Goal: Task Accomplishment & Management: Use online tool/utility

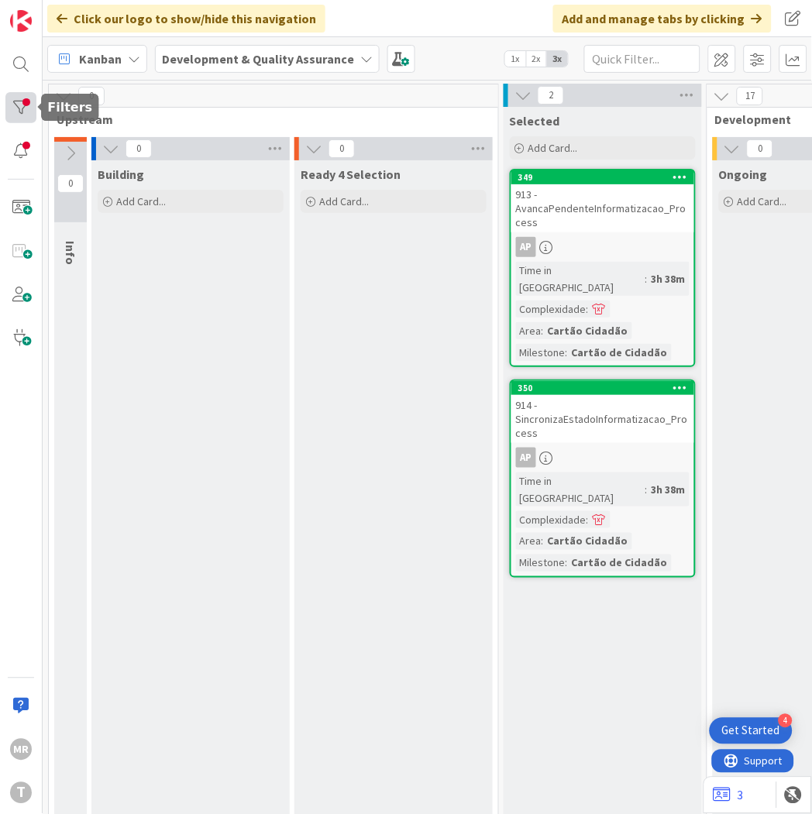
drag, startPoint x: 21, startPoint y: 110, endPoint x: 21, endPoint y: 122, distance: 12.4
click at [21, 110] on div at bounding box center [20, 107] width 31 height 31
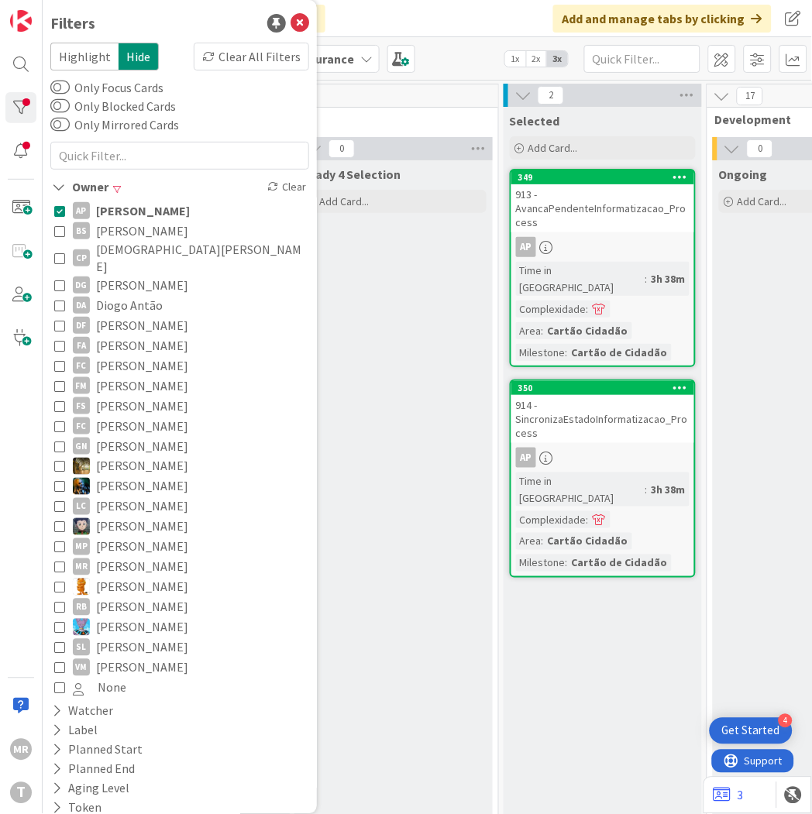
click at [126, 226] on span "[PERSON_NAME]" at bounding box center [142, 231] width 92 height 20
click at [132, 212] on span "[PERSON_NAME]" at bounding box center [143, 211] width 94 height 20
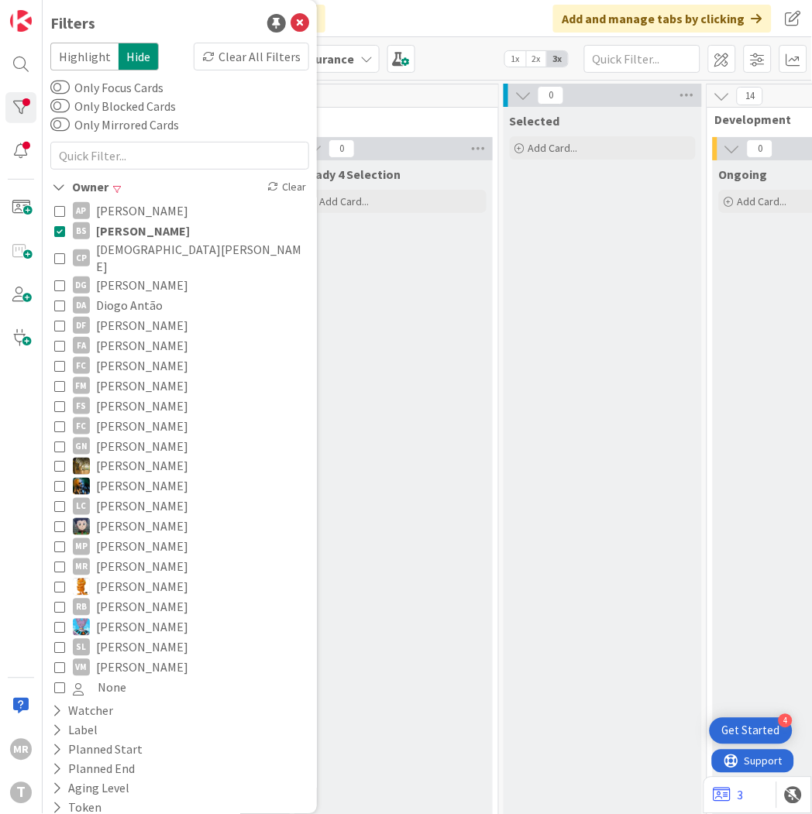
click at [420, 663] on div "Ready 4 Selection Add Card..." at bounding box center [393, 826] width 198 height 1333
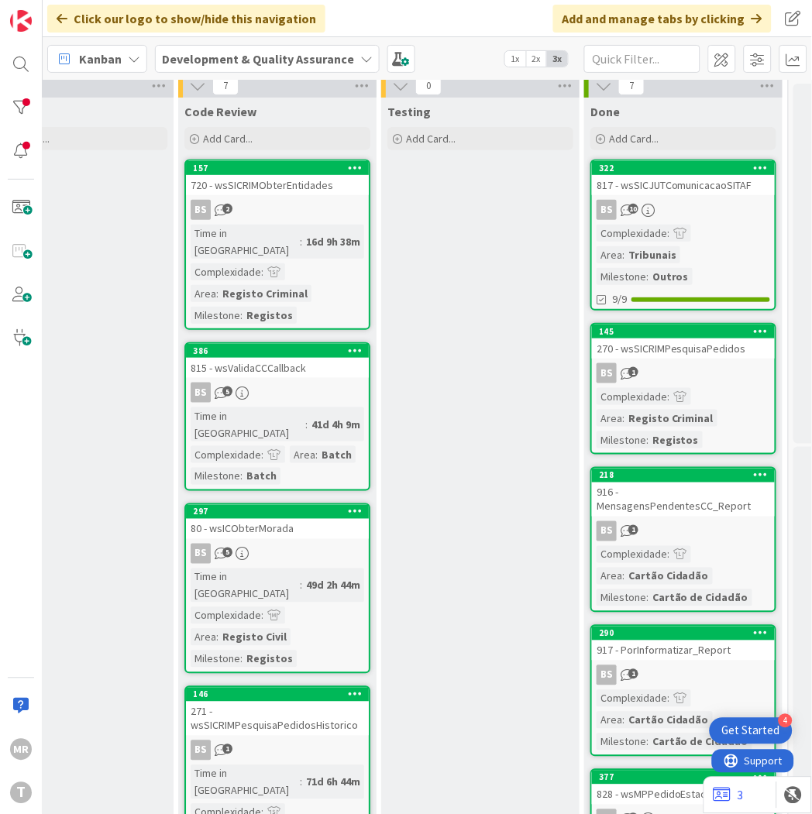
scroll to position [0, 738]
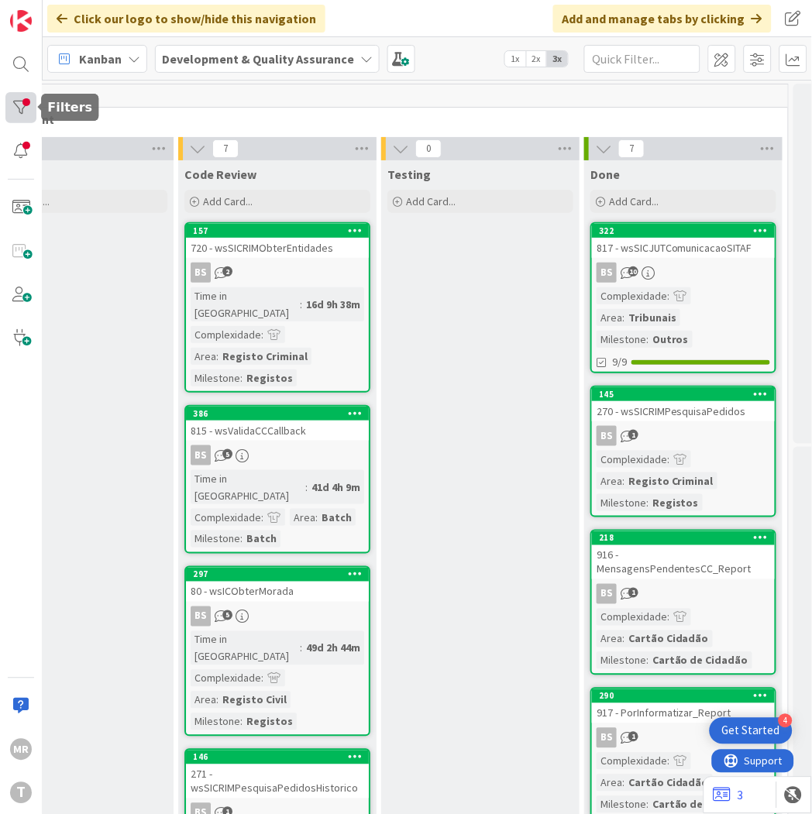
click at [12, 103] on div at bounding box center [20, 107] width 31 height 31
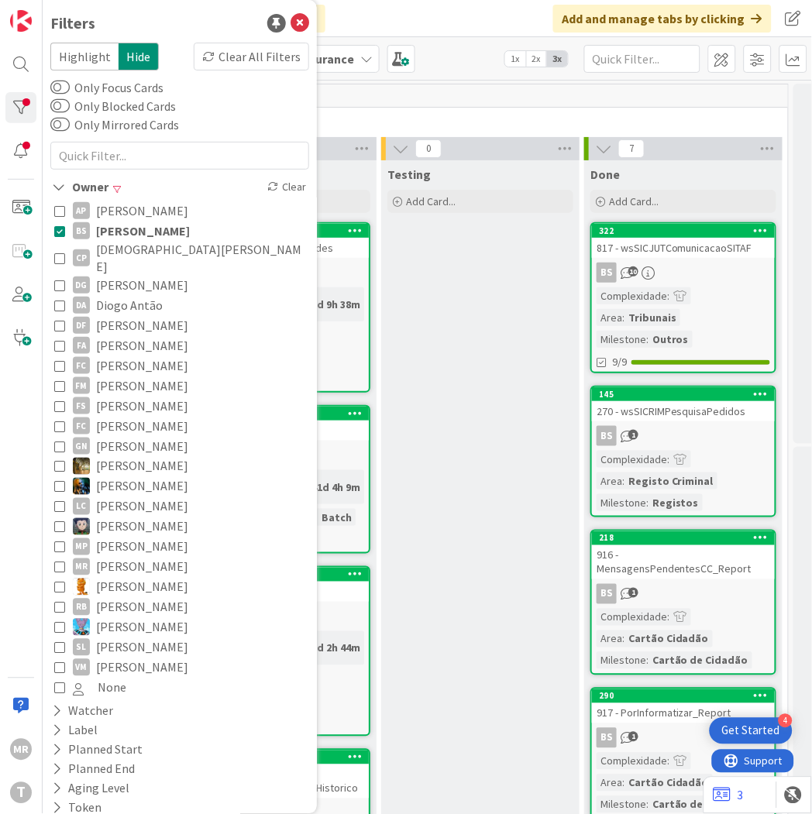
click at [114, 243] on span "[DEMOGRAPHIC_DATA][PERSON_NAME]" at bounding box center [200, 258] width 209 height 34
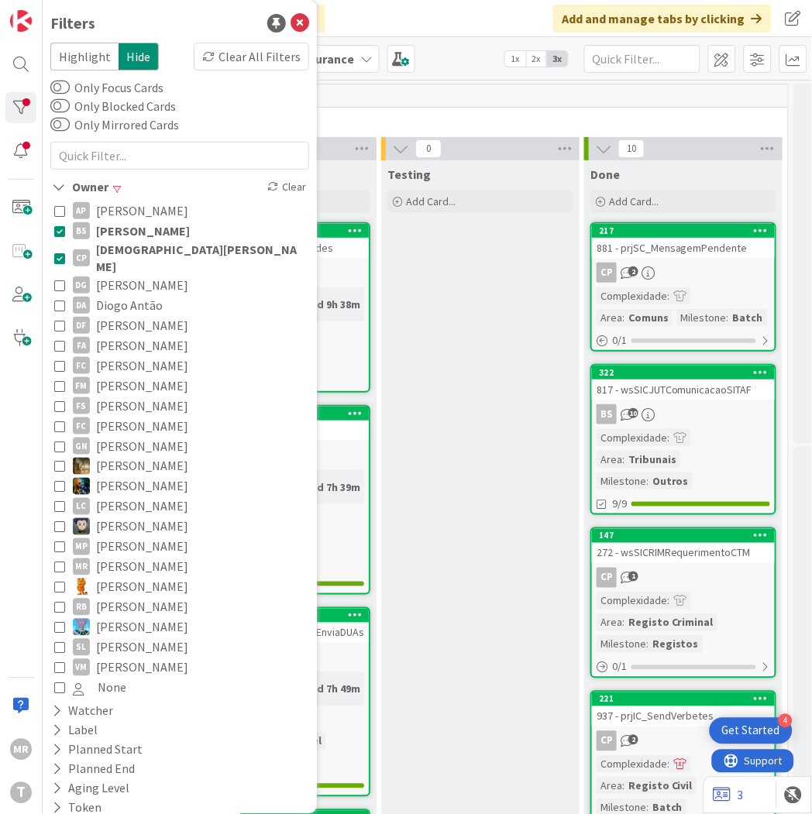
click at [115, 228] on span "[PERSON_NAME]" at bounding box center [143, 231] width 94 height 20
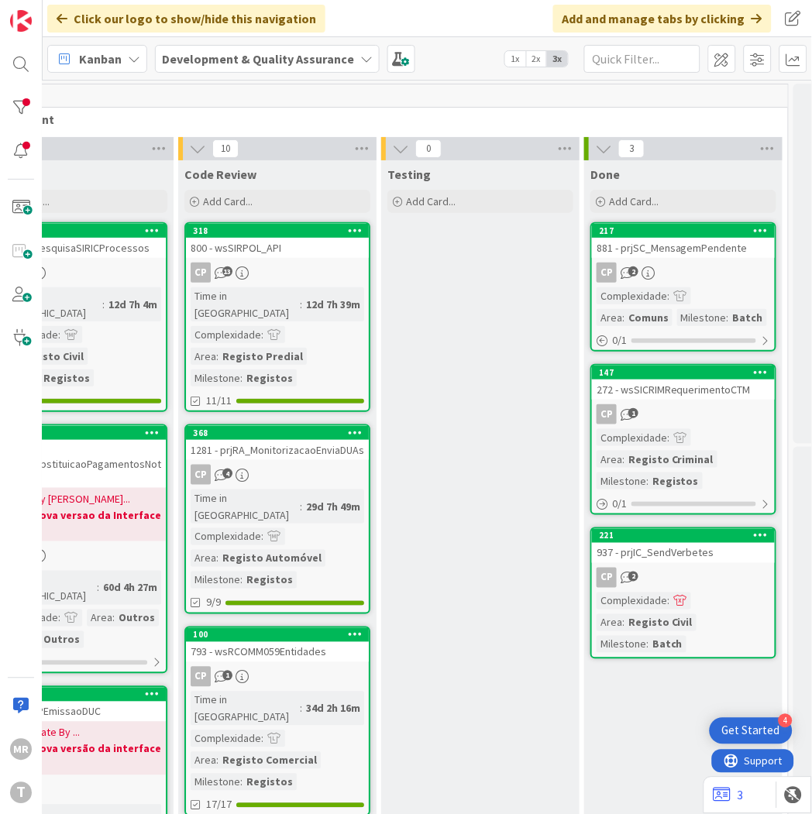
scroll to position [0, 814]
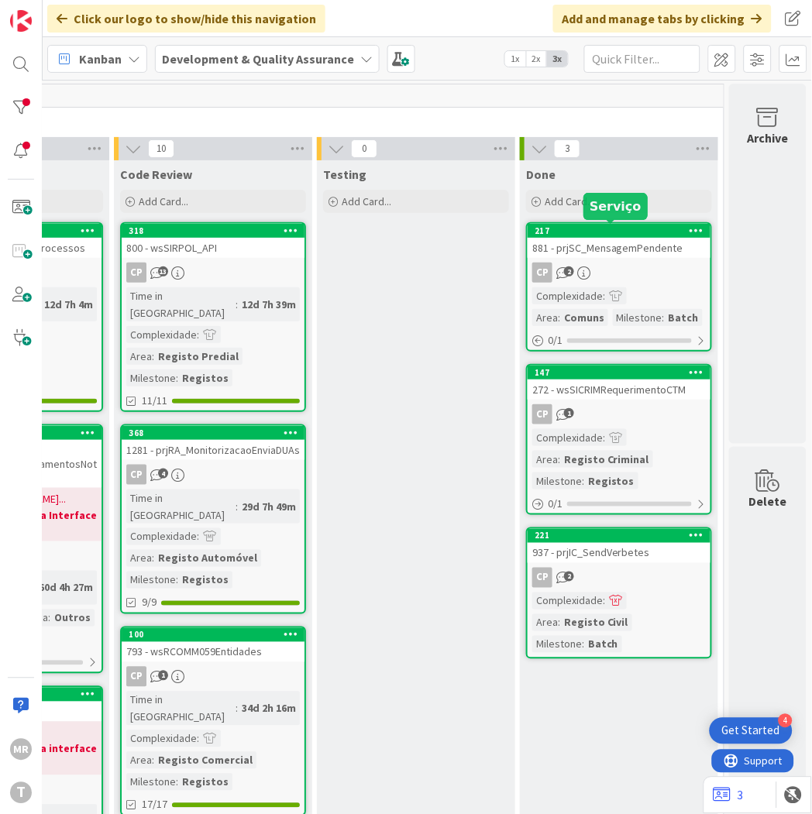
click at [649, 231] on div "217" at bounding box center [623, 231] width 176 height 11
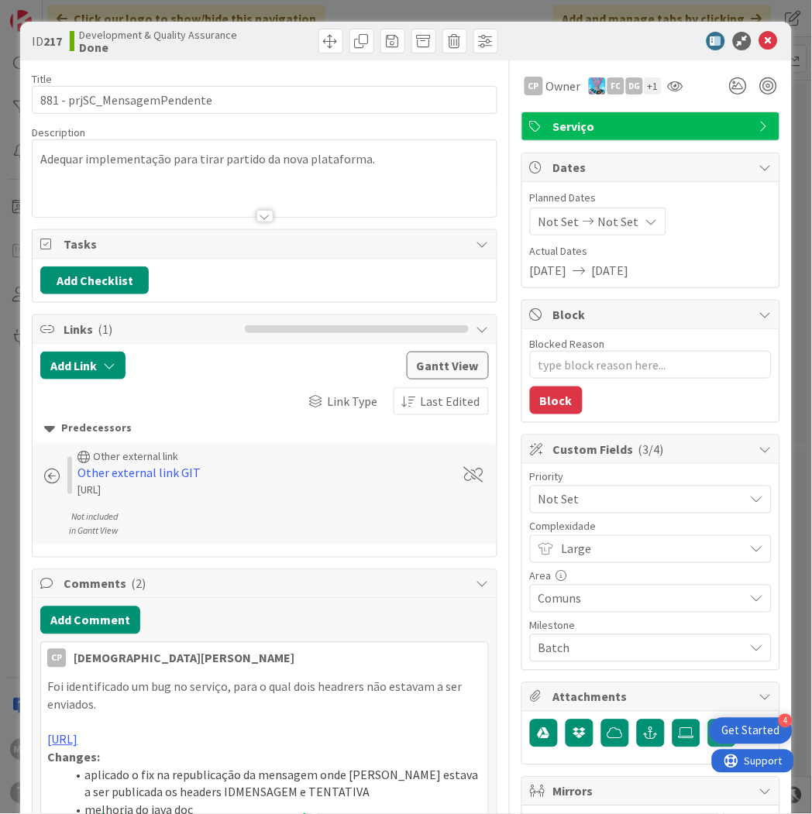
click at [576, 508] on span "Not Set" at bounding box center [638, 500] width 198 height 22
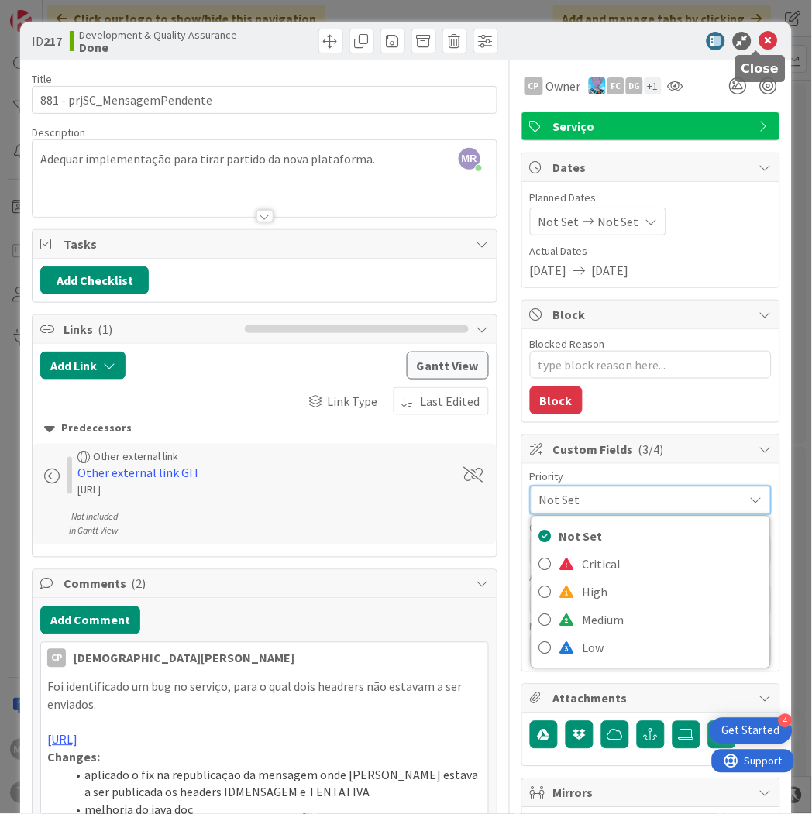
click at [759, 33] on icon at bounding box center [768, 41] width 19 height 19
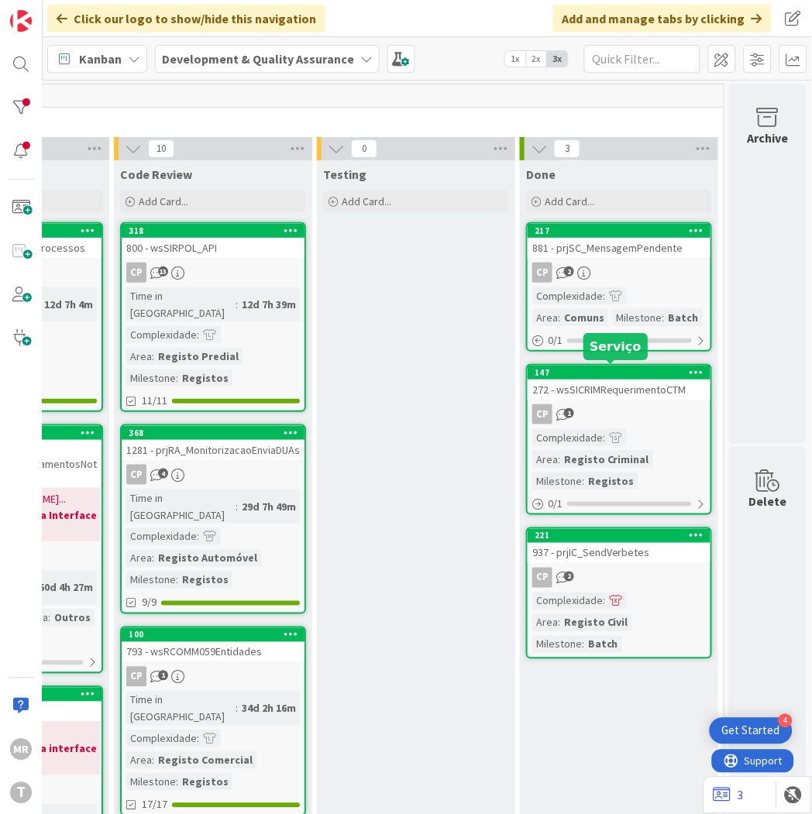
click at [590, 375] on div "147" at bounding box center [623, 372] width 176 height 11
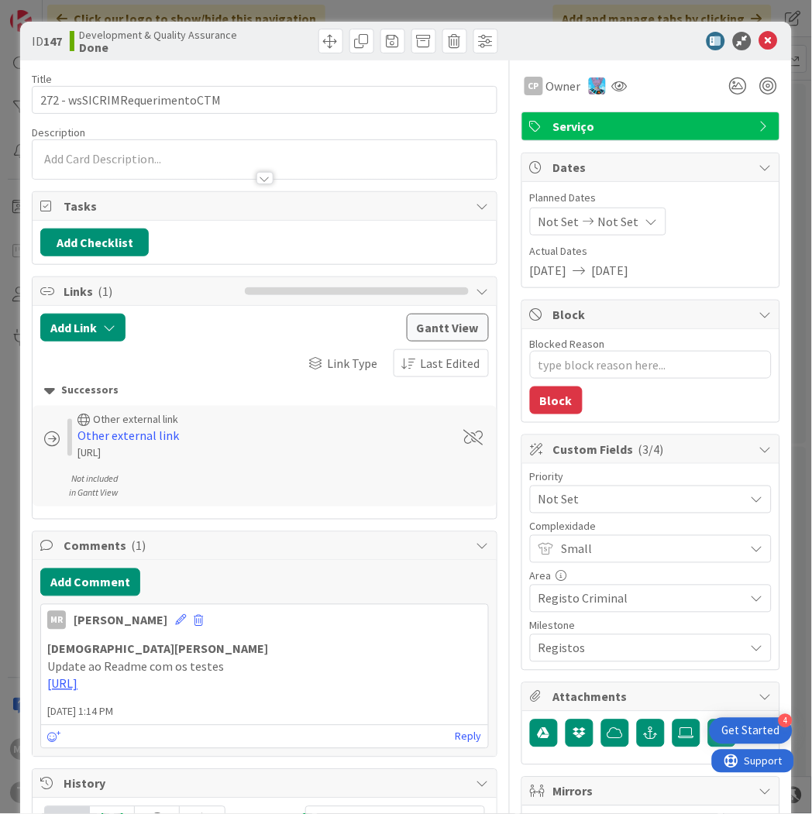
click at [539, 505] on span "Not Set" at bounding box center [638, 500] width 198 height 22
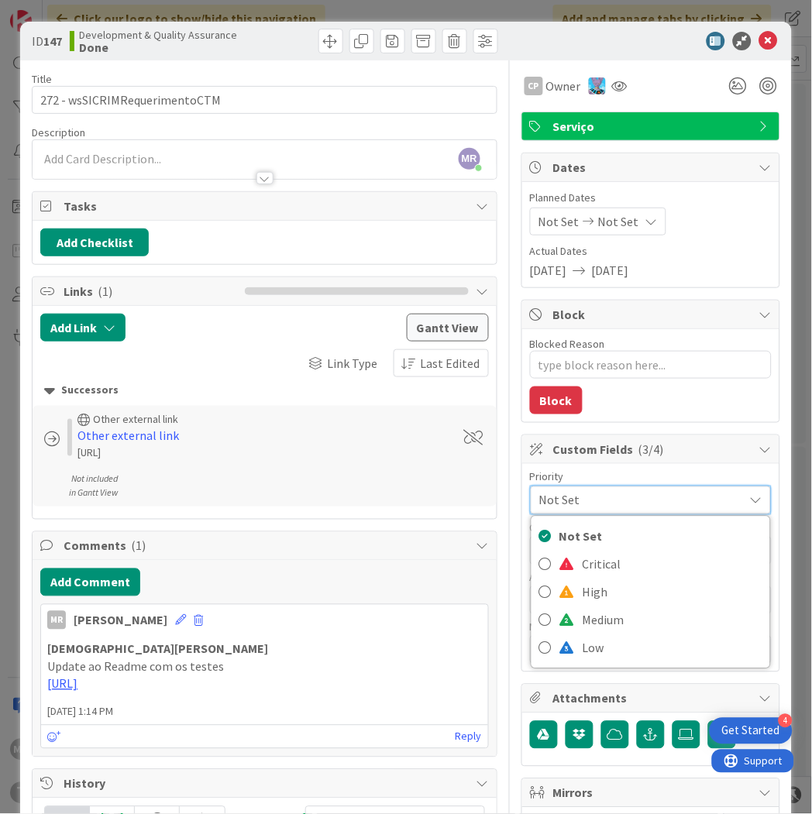
type textarea "x"
click at [759, 33] on icon at bounding box center [768, 41] width 19 height 19
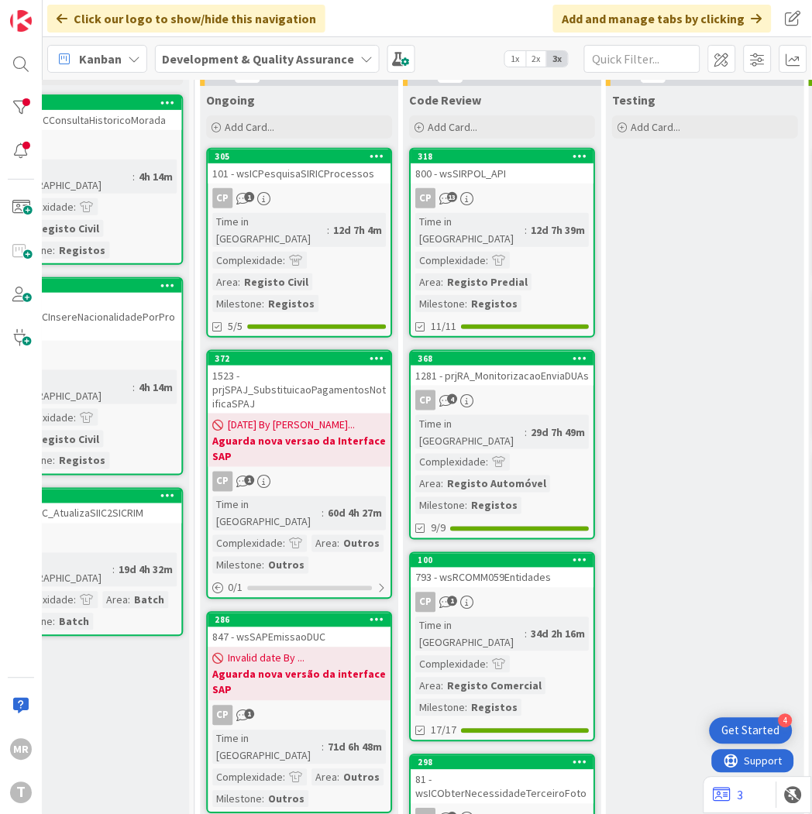
scroll to position [0, 513]
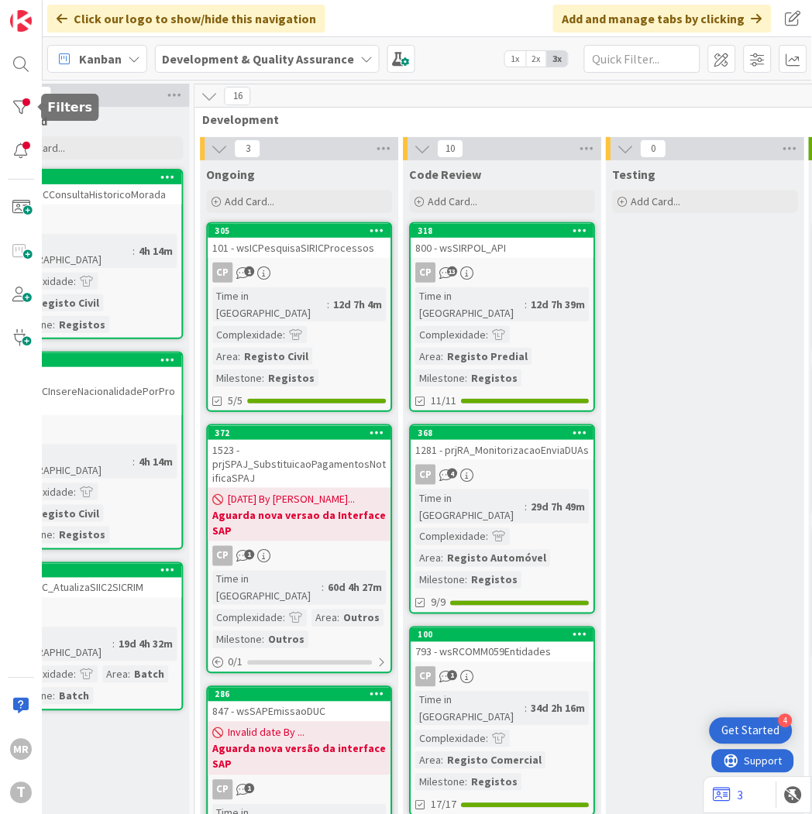
click at [2, 103] on div "MR T" at bounding box center [21, 407] width 43 height 814
click at [16, 103] on div at bounding box center [20, 107] width 31 height 31
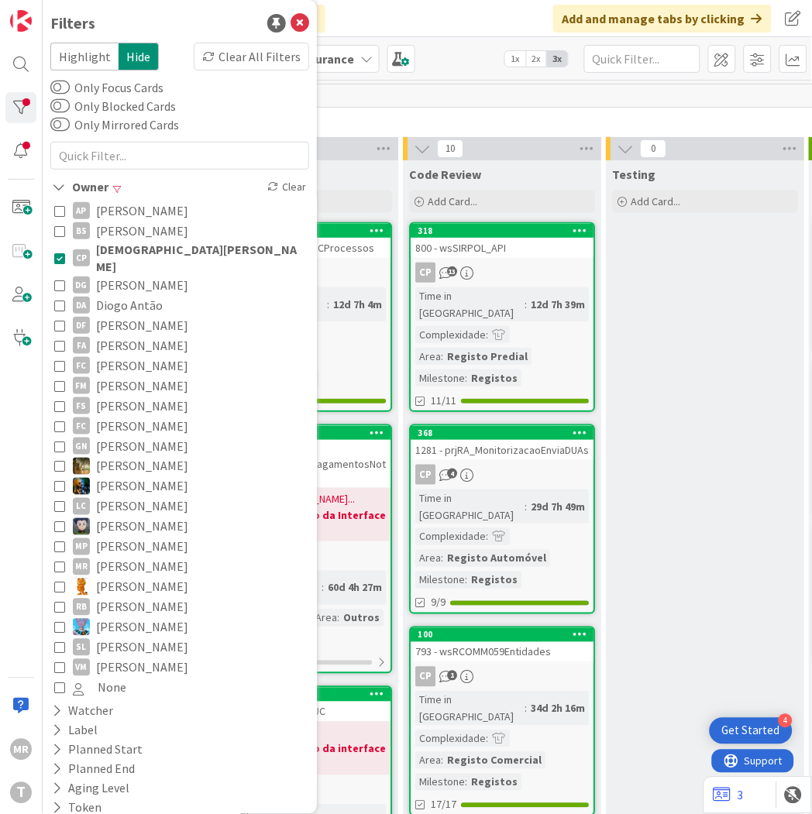
click at [133, 295] on span "Diogo Antão" at bounding box center [129, 305] width 67 height 20
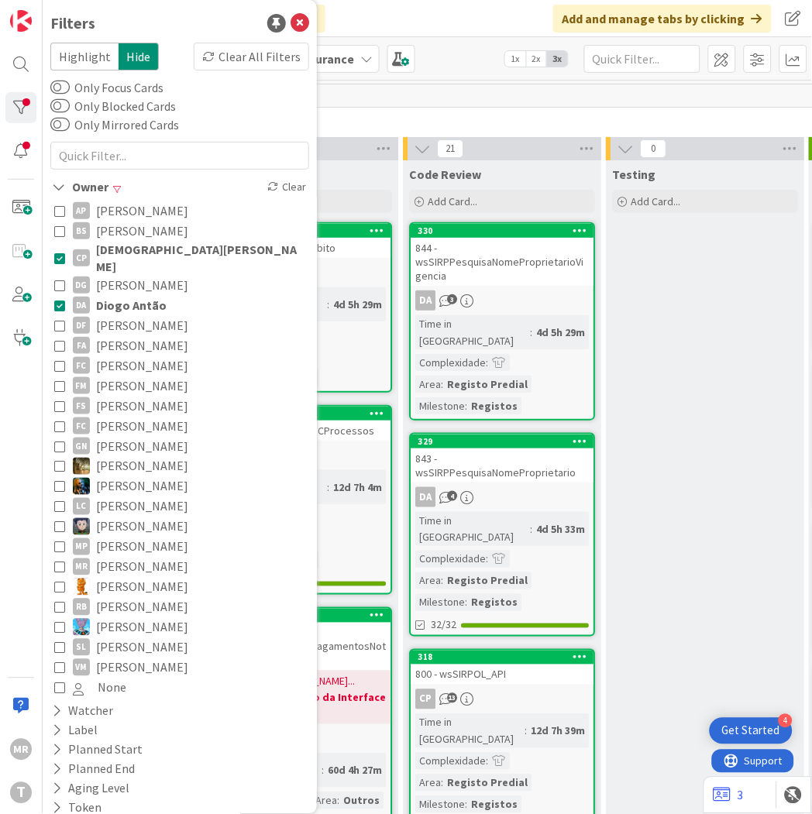
click at [145, 253] on span "[DEMOGRAPHIC_DATA][PERSON_NAME]" at bounding box center [200, 258] width 209 height 34
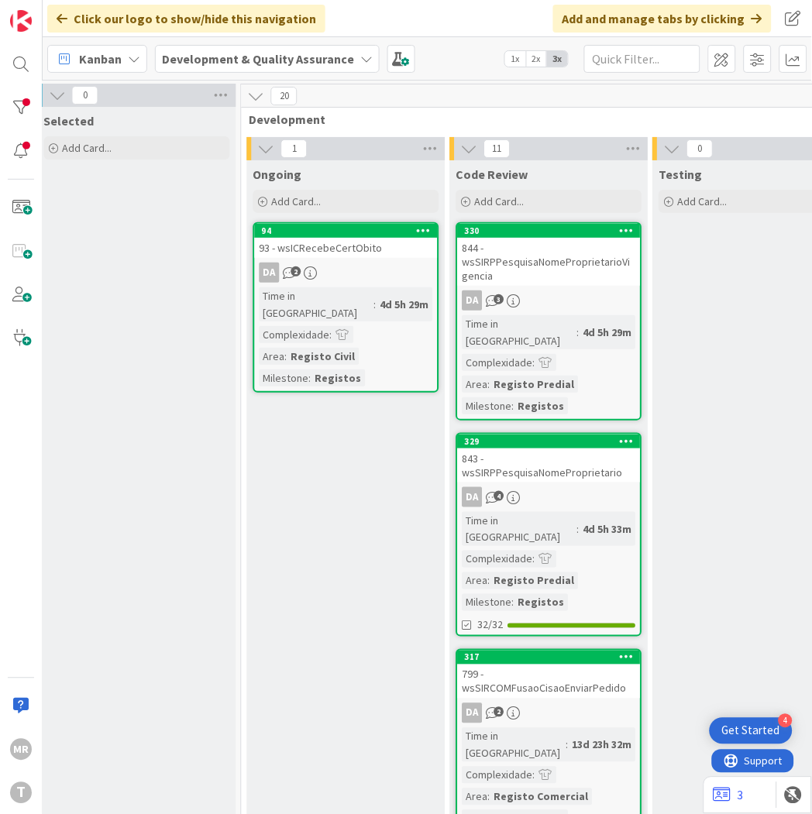
scroll to position [0, 451]
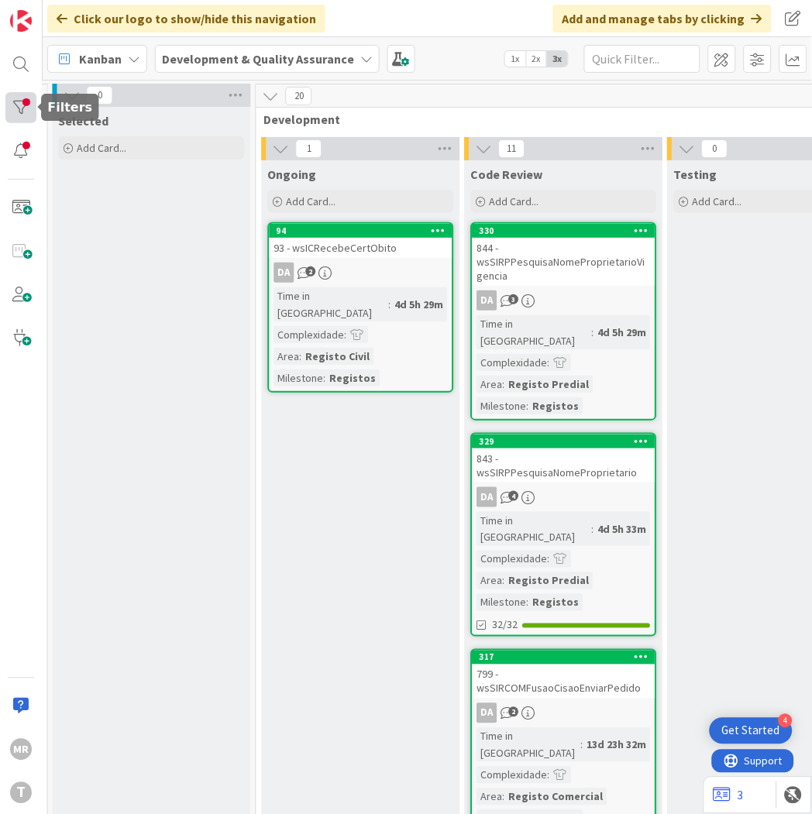
click at [9, 106] on div at bounding box center [20, 107] width 31 height 31
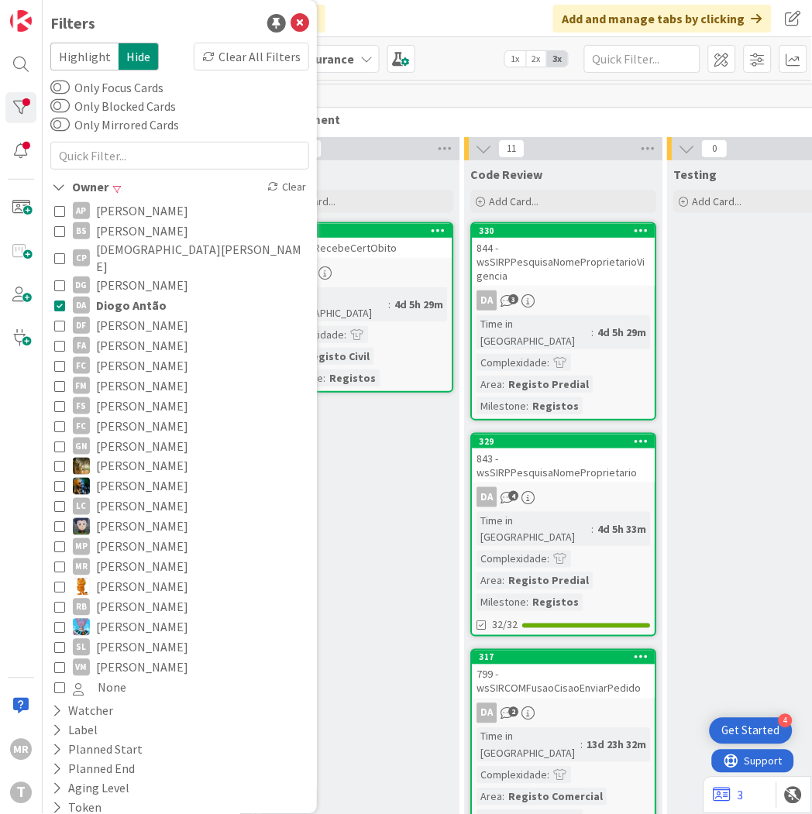
click at [133, 336] on span "[PERSON_NAME]" at bounding box center [142, 346] width 92 height 20
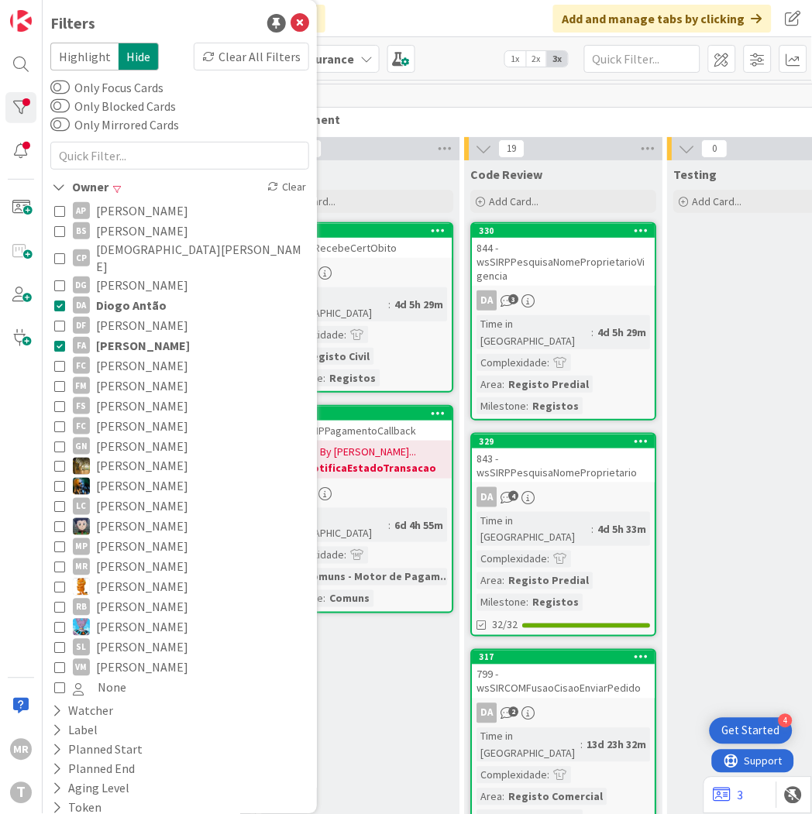
click at [142, 295] on span "Diogo Antão" at bounding box center [131, 305] width 71 height 20
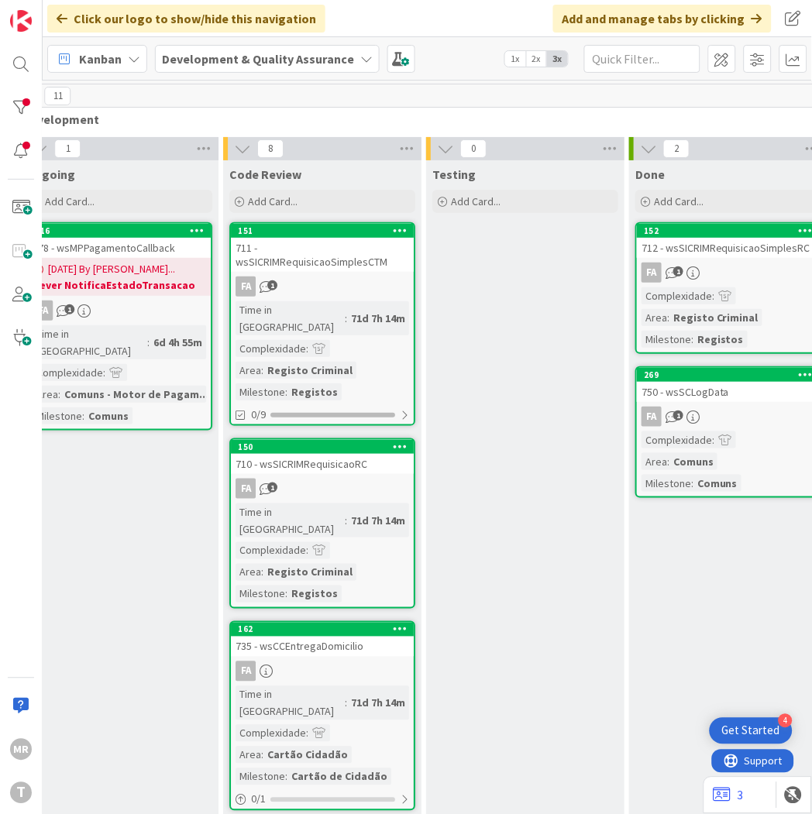
scroll to position [0, 694]
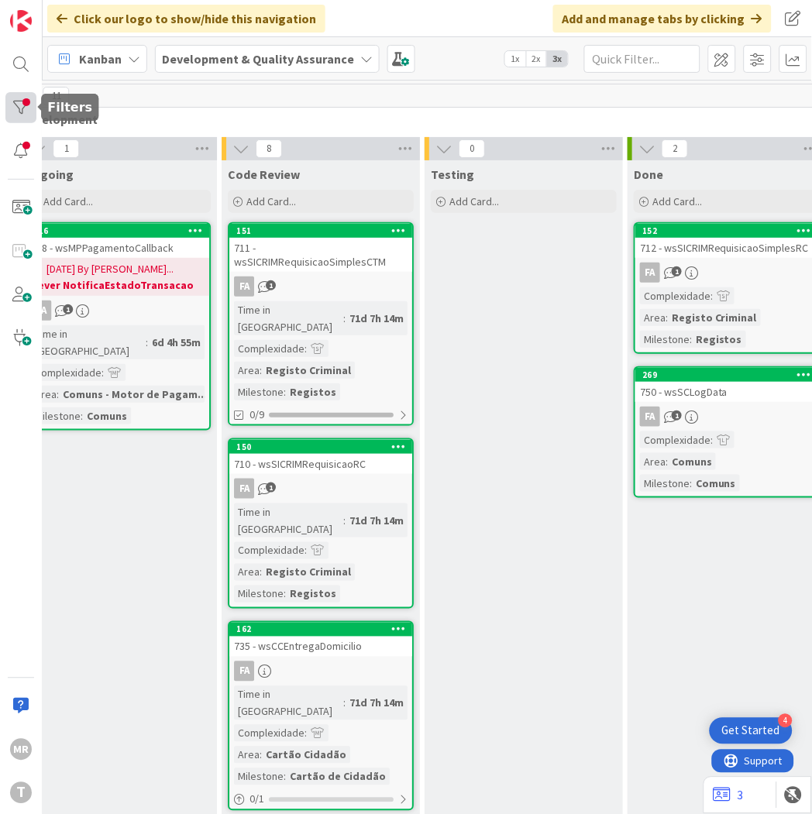
click at [20, 96] on div at bounding box center [20, 107] width 31 height 31
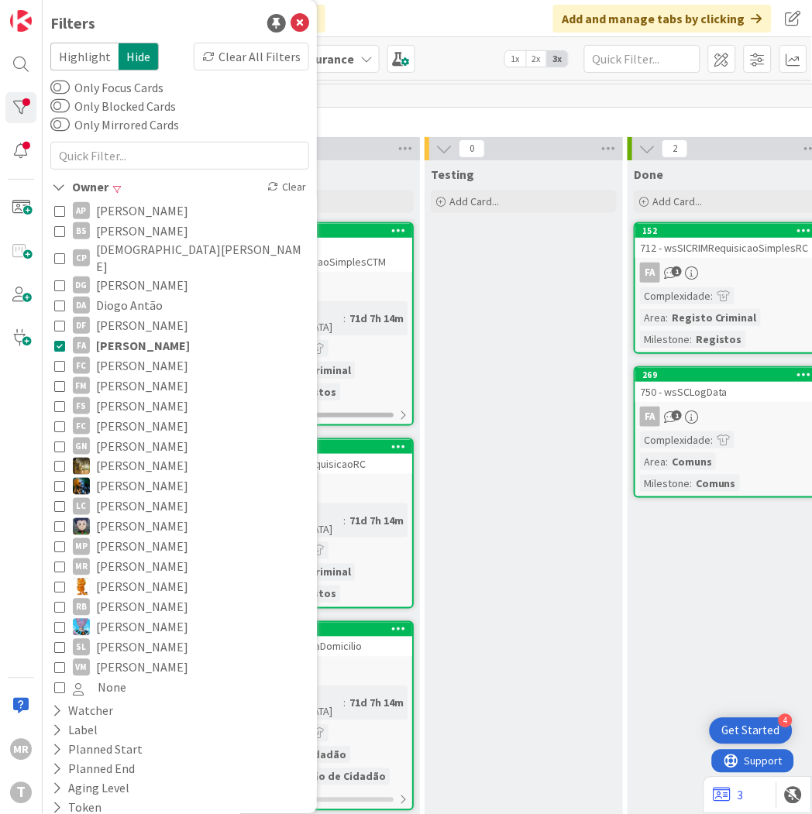
drag, startPoint x: 155, startPoint y: 326, endPoint x: 556, endPoint y: 420, distance: 412.2
click at [155, 336] on span "[PERSON_NAME]" at bounding box center [143, 346] width 94 height 20
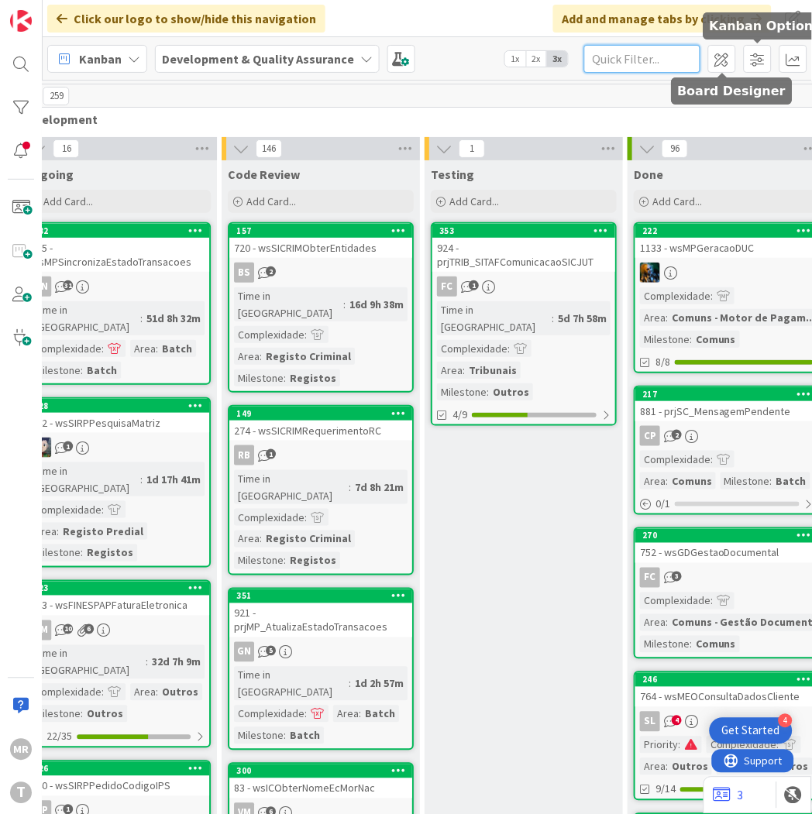
click at [656, 62] on input "text" at bounding box center [642, 59] width 116 height 28
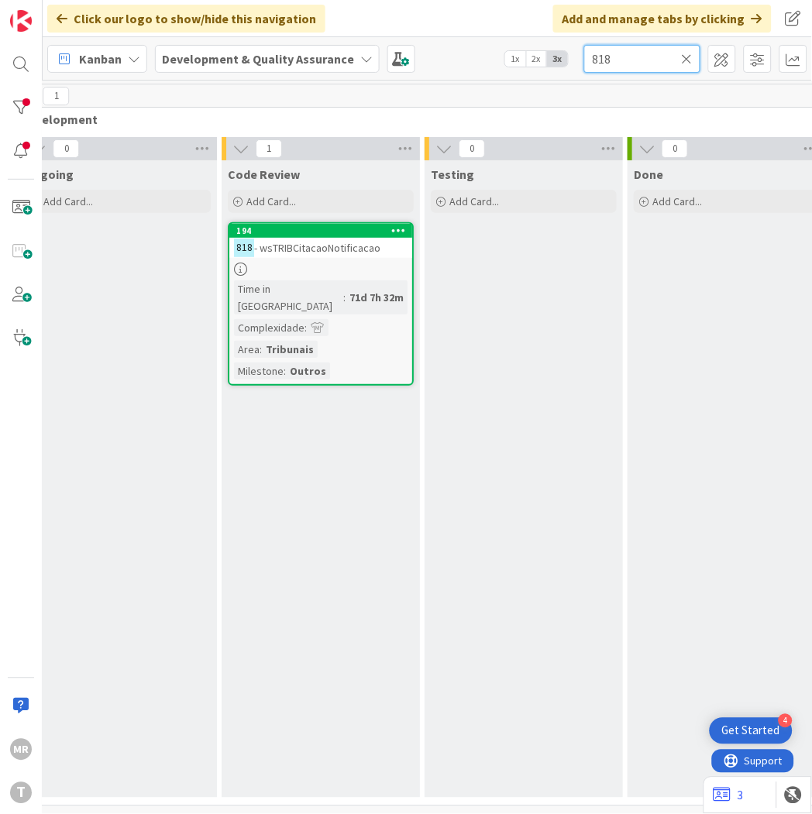
type input "818"
drag, startPoint x: 686, startPoint y: 59, endPoint x: 574, endPoint y: 79, distance: 113.4
click at [686, 59] on icon at bounding box center [687, 59] width 11 height 14
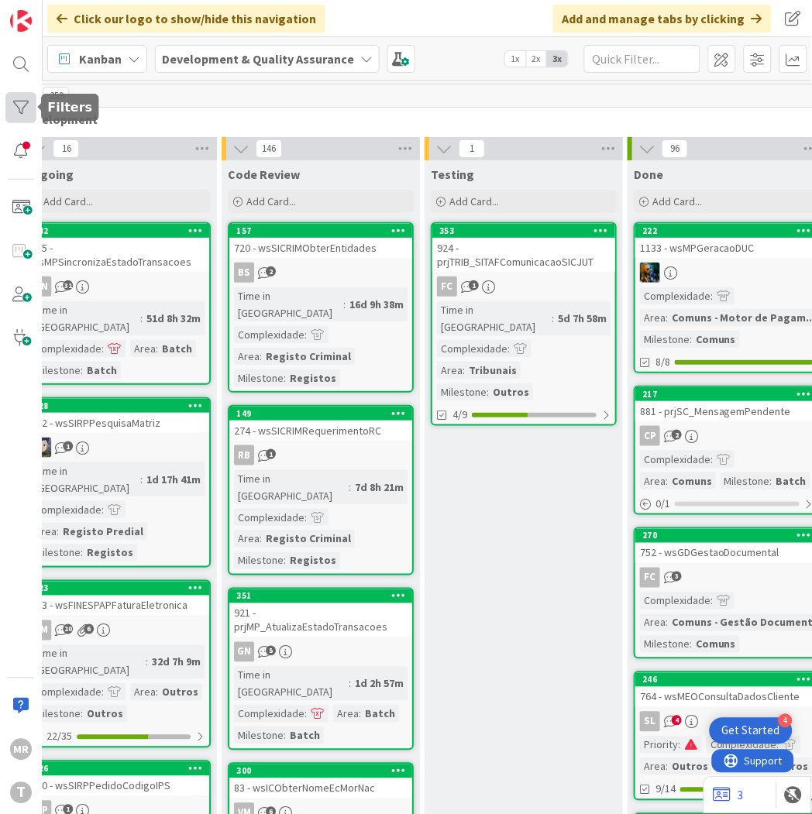
click at [33, 94] on div at bounding box center [20, 107] width 31 height 31
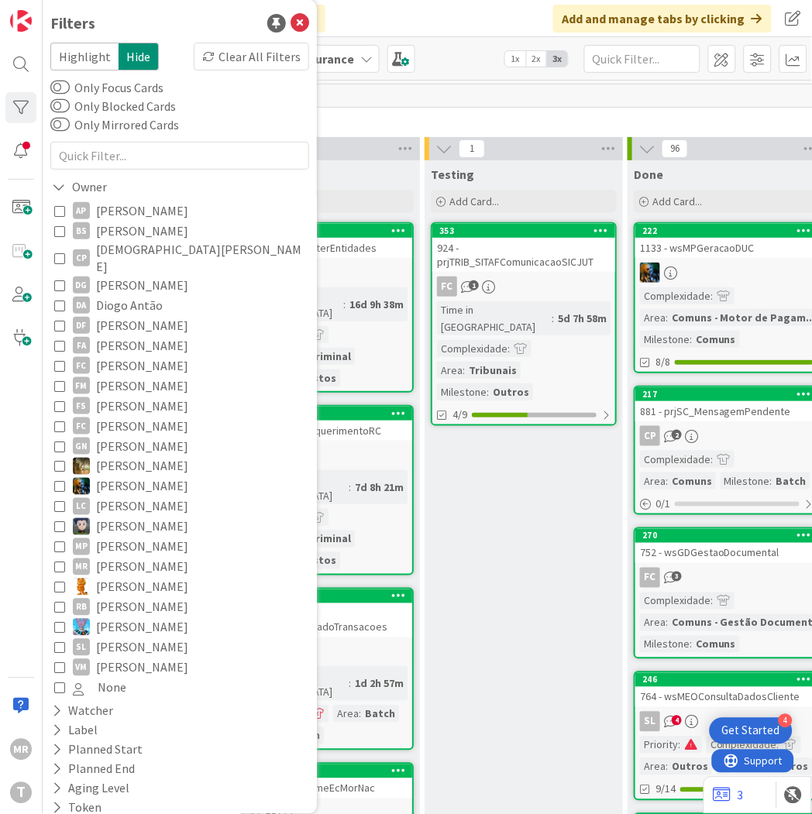
click at [159, 356] on span "[PERSON_NAME]" at bounding box center [142, 366] width 92 height 20
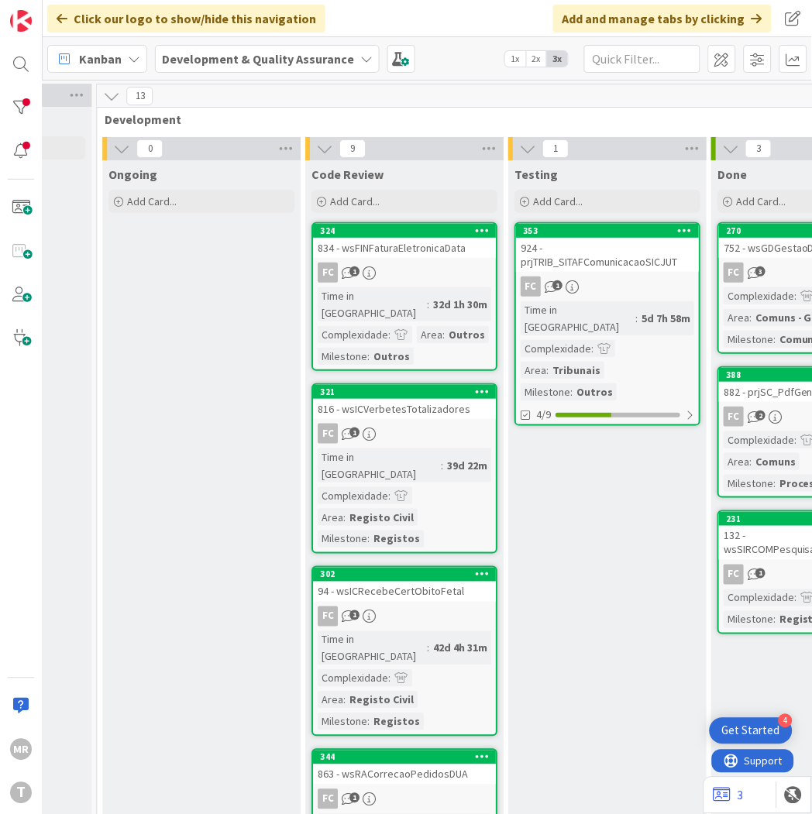
scroll to position [0, 562]
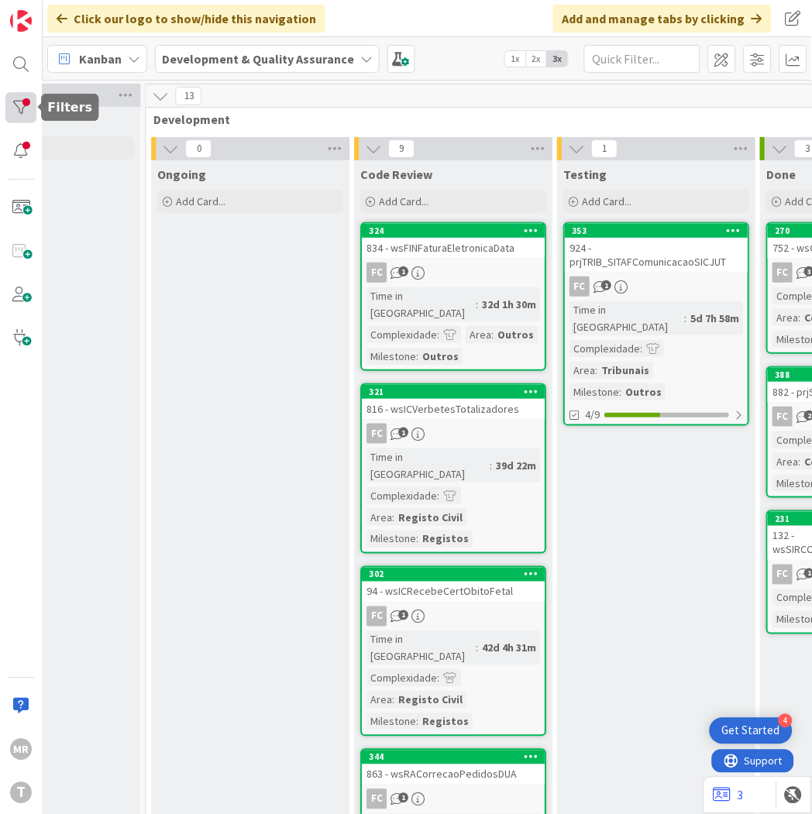
click at [23, 106] on div at bounding box center [20, 107] width 31 height 31
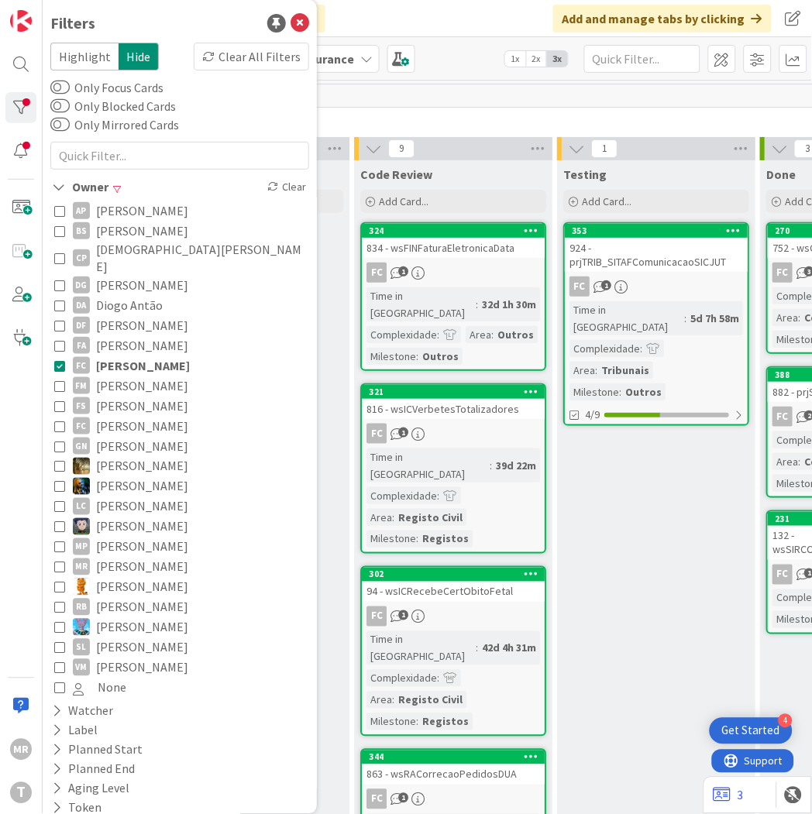
click at [134, 356] on span "[PERSON_NAME]" at bounding box center [143, 366] width 94 height 20
